Goal: Transaction & Acquisition: Subscribe to service/newsletter

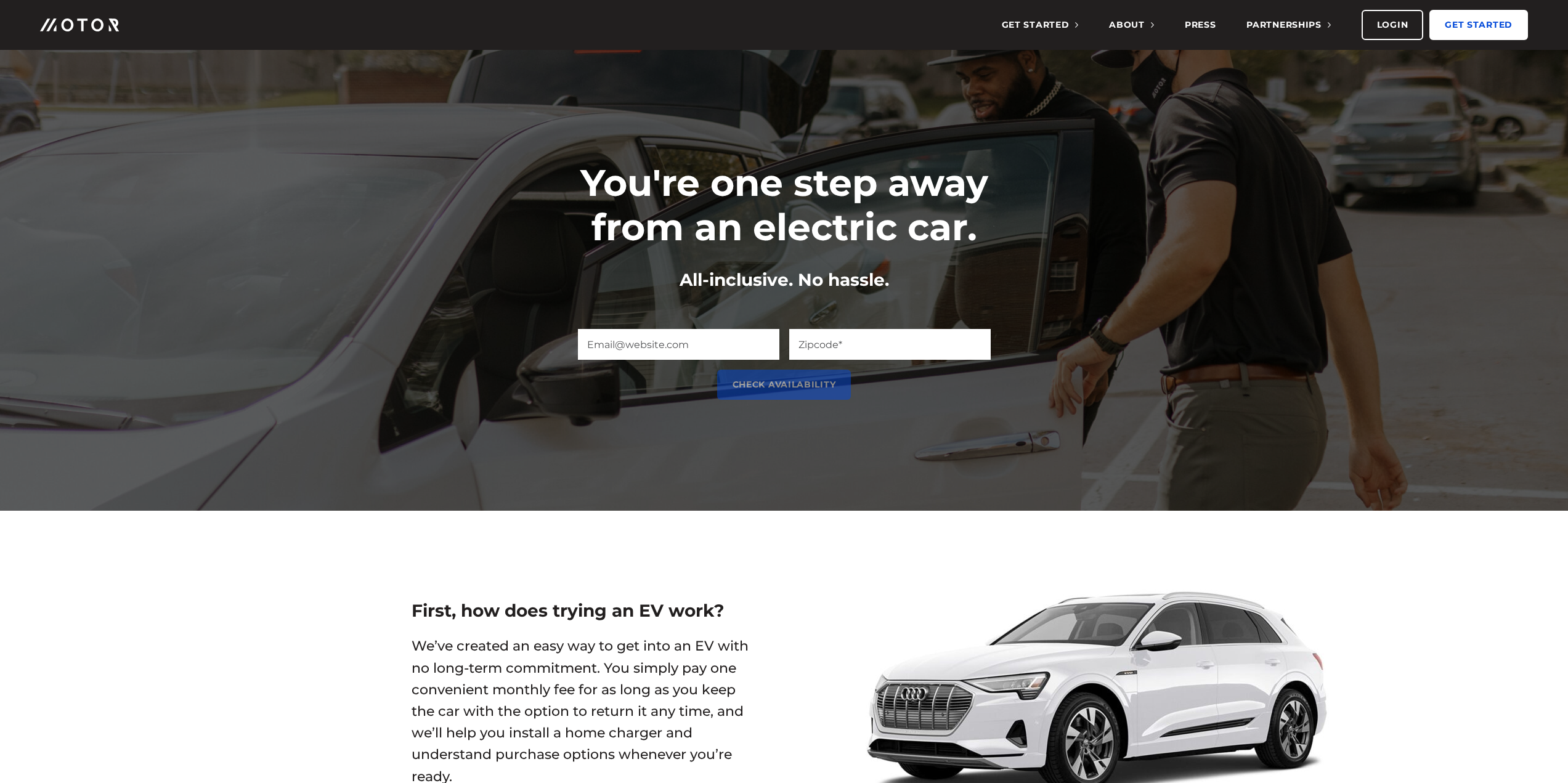
click at [1472, 23] on link "Get Started" at bounding box center [1478, 25] width 99 height 30
drag, startPoint x: 898, startPoint y: 279, endPoint x: 658, endPoint y: 280, distance: 240.0
click at [658, 280] on div "All-inclusive. No hassle." at bounding box center [784, 280] width 493 height 24
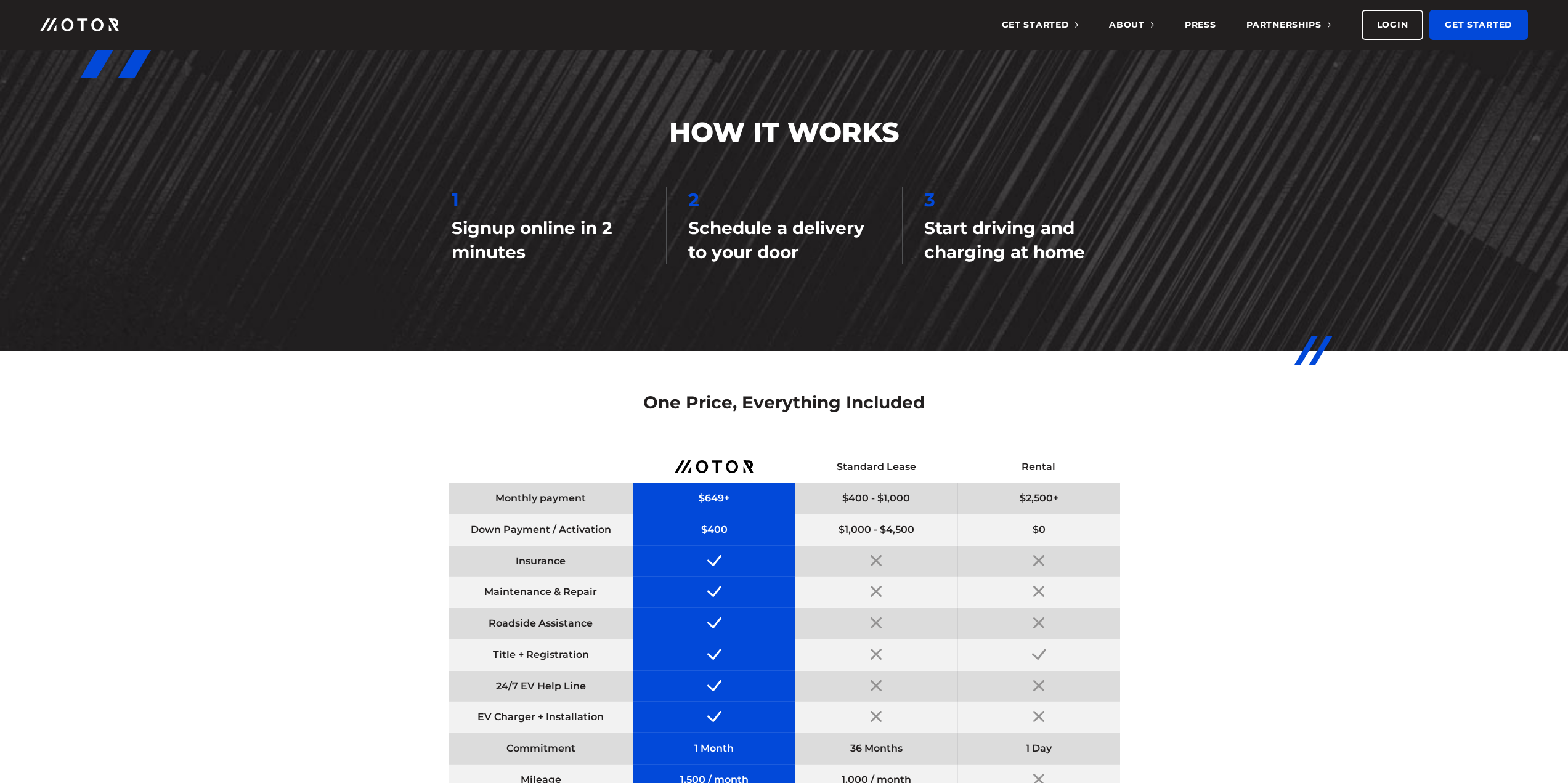
scroll to position [1417, 0]
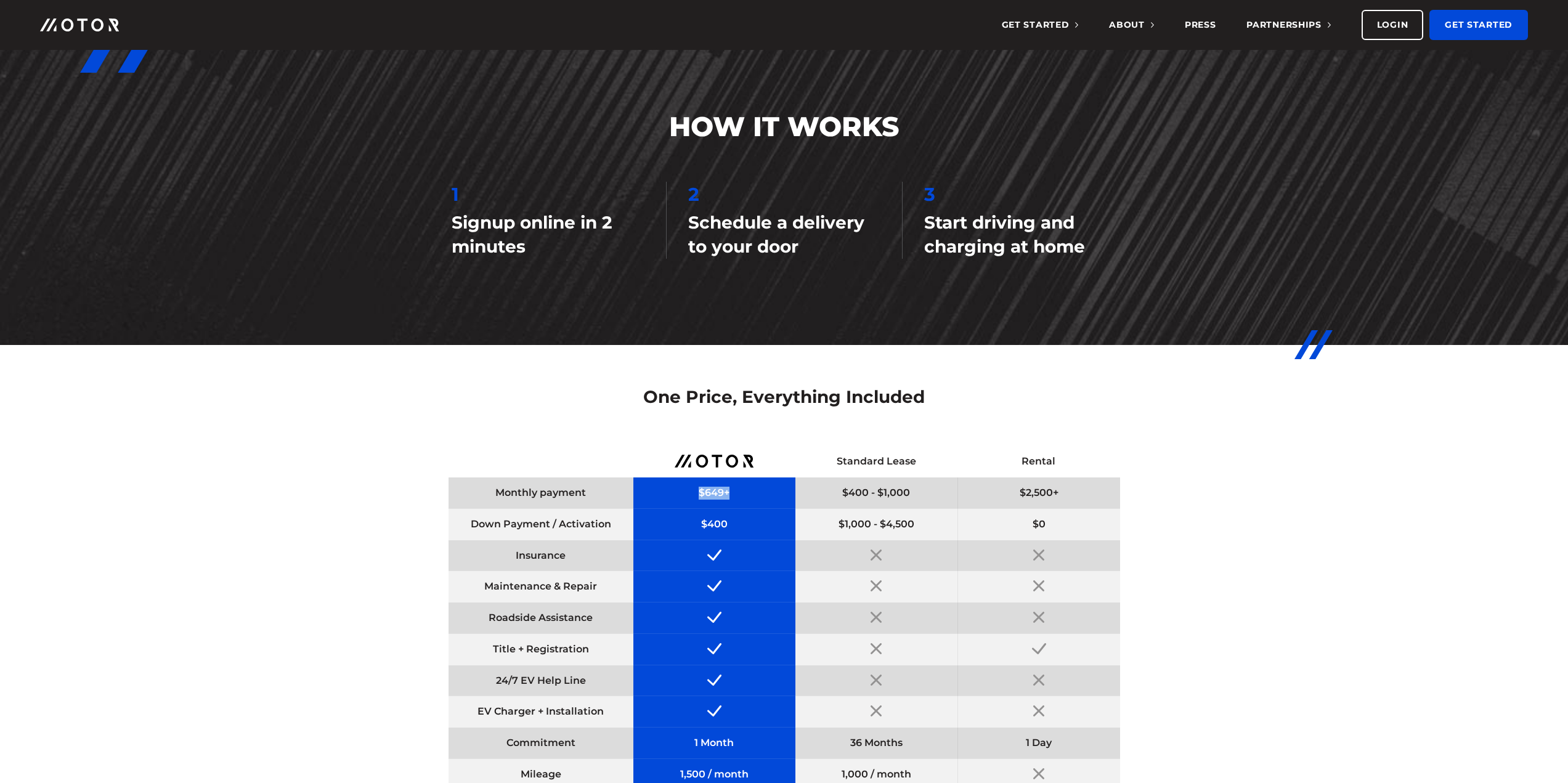
click at [692, 492] on div "$649+" at bounding box center [714, 493] width 162 height 31
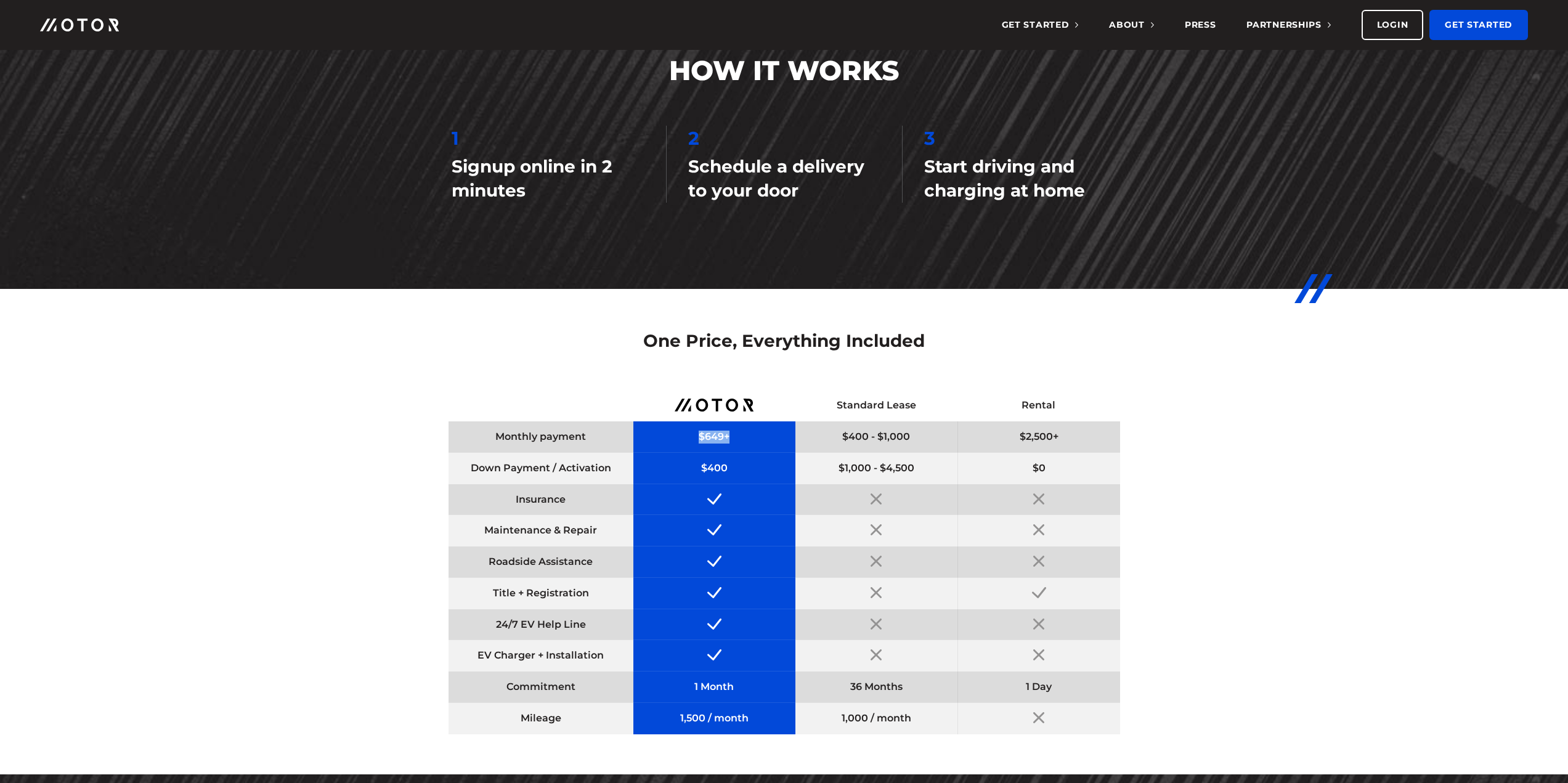
scroll to position [1479, 0]
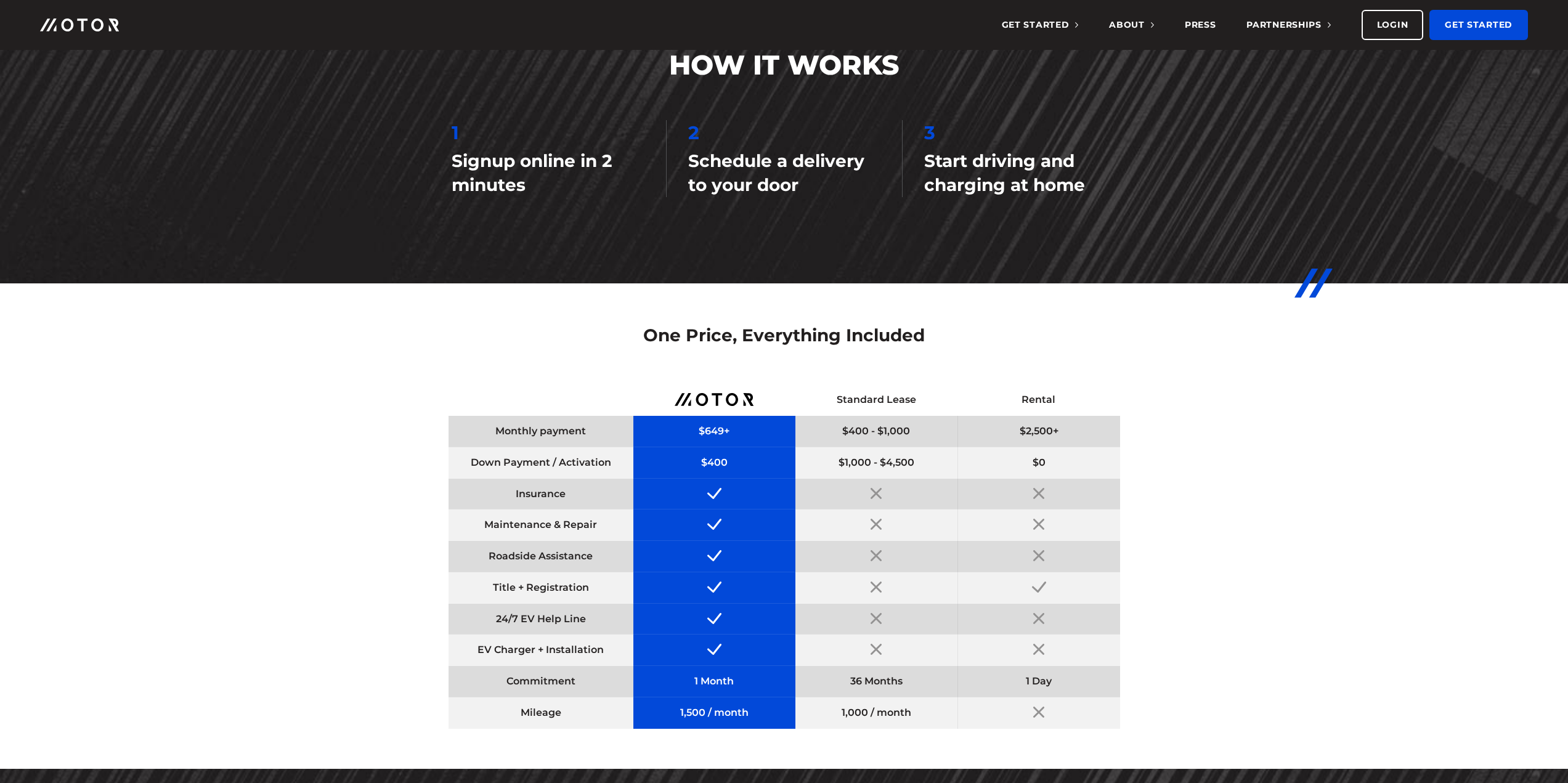
click at [713, 462] on div "$400" at bounding box center [714, 462] width 162 height 31
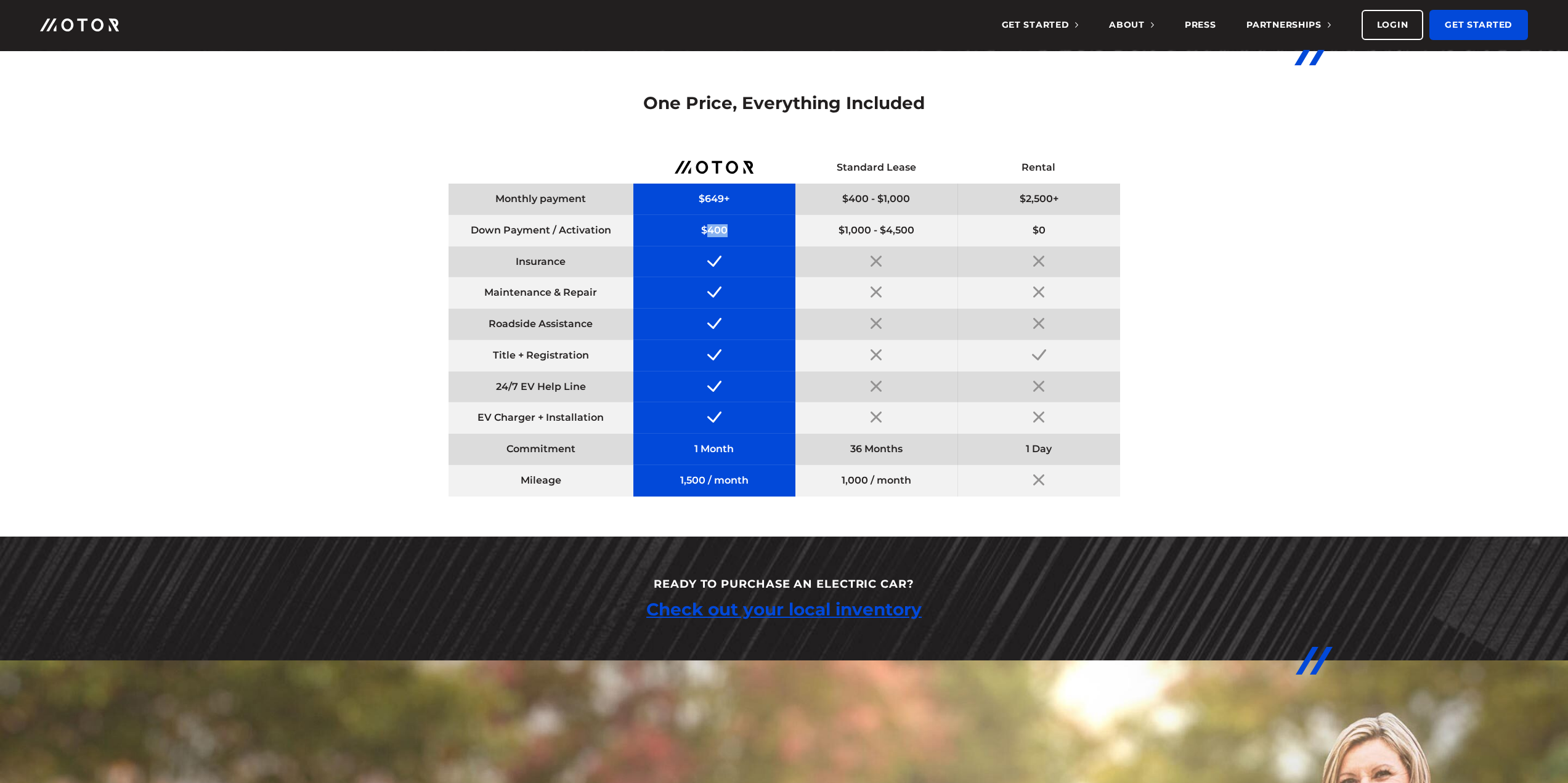
scroll to position [1725, 0]
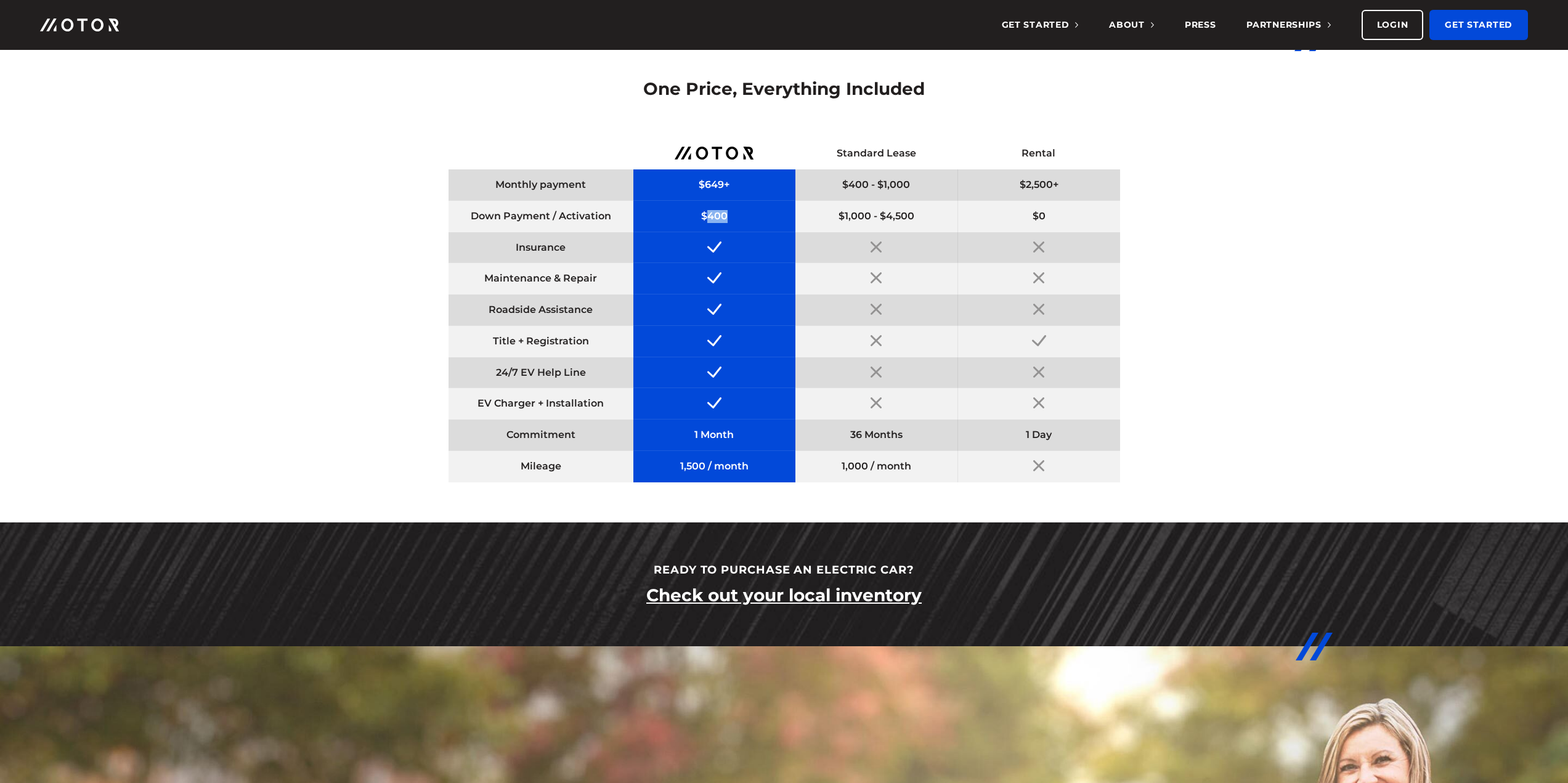
click at [735, 601] on link "Check out your local inventory" at bounding box center [784, 595] width 276 height 22
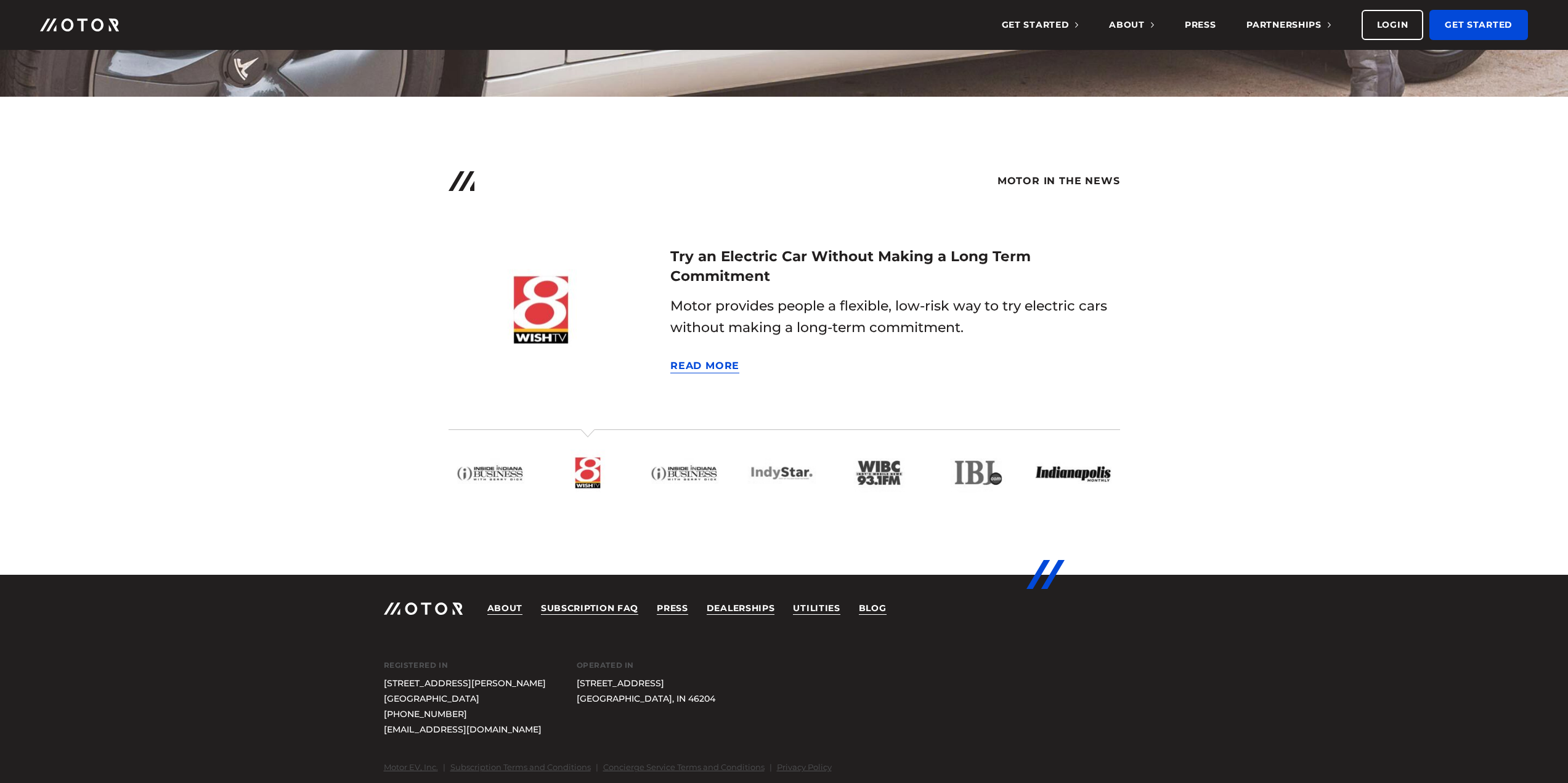
scroll to position [3149, 0]
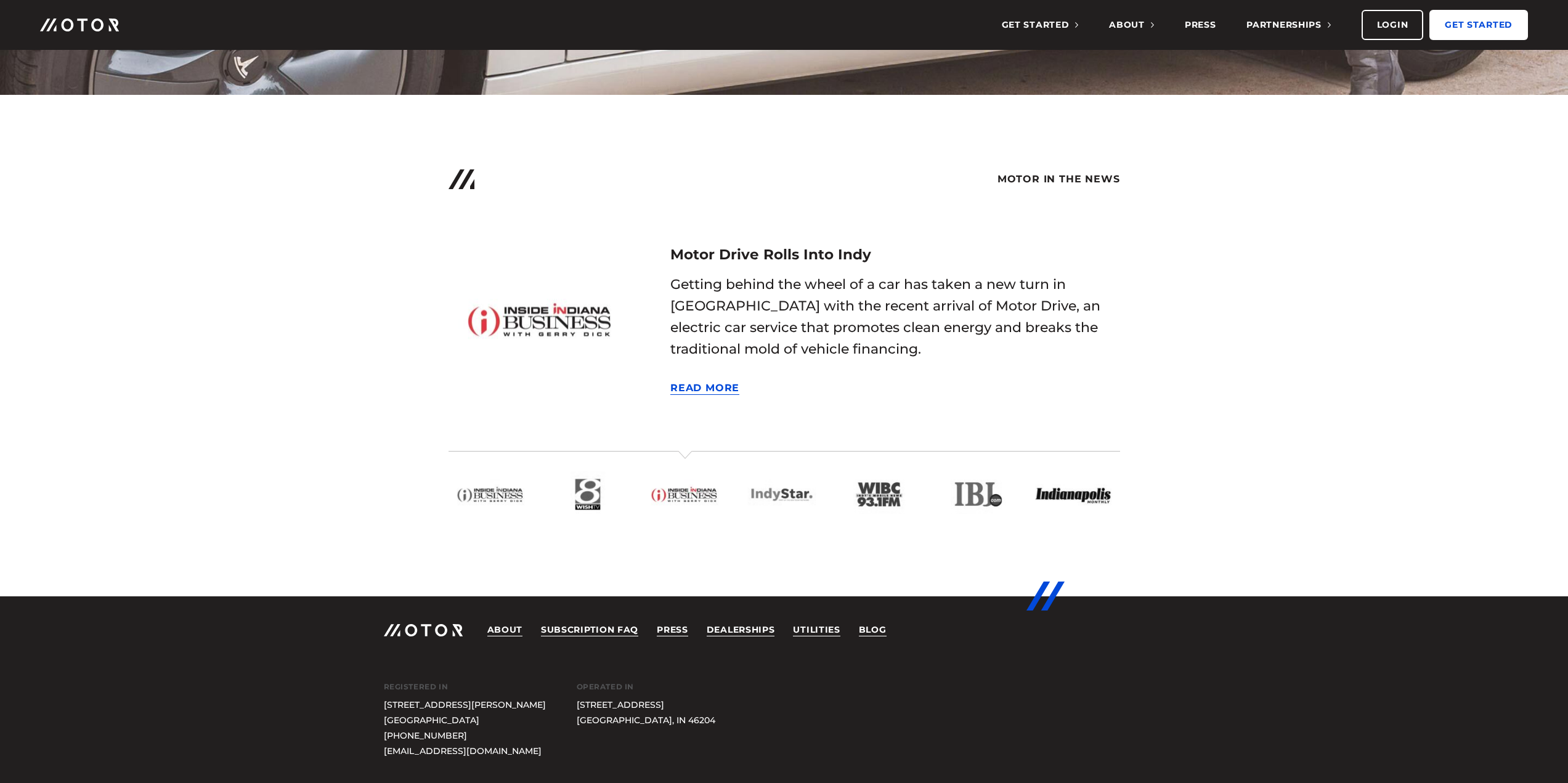
click at [1482, 22] on link "Get Started" at bounding box center [1478, 25] width 99 height 30
